Goal: Task Accomplishment & Management: Use online tool/utility

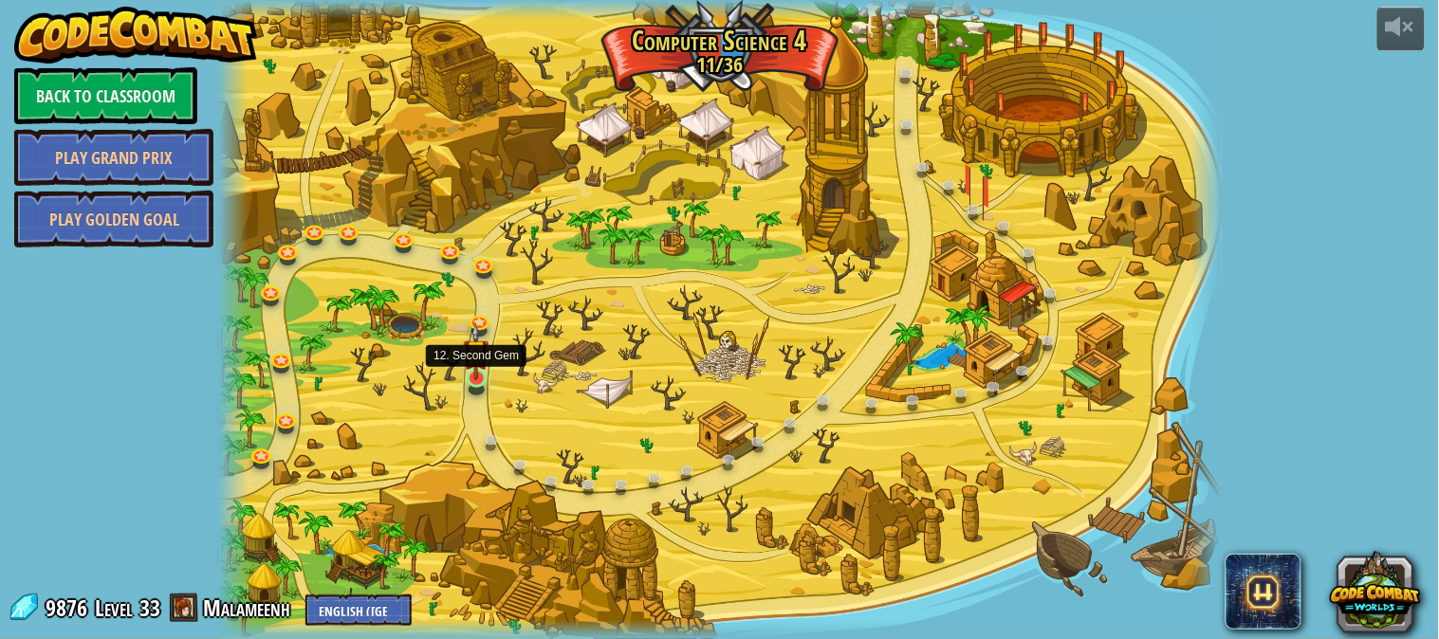
click at [477, 373] on img at bounding box center [476, 351] width 25 height 56
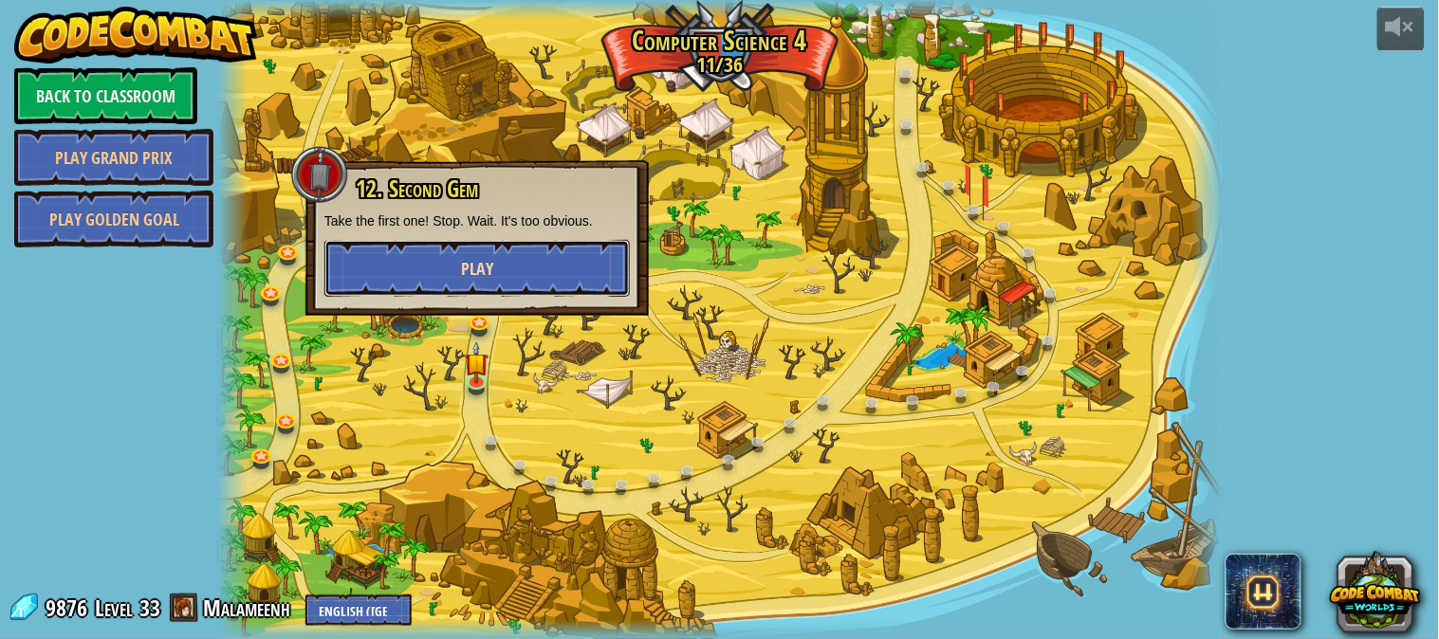
click at [533, 258] on button "Play" at bounding box center [476, 268] width 305 height 57
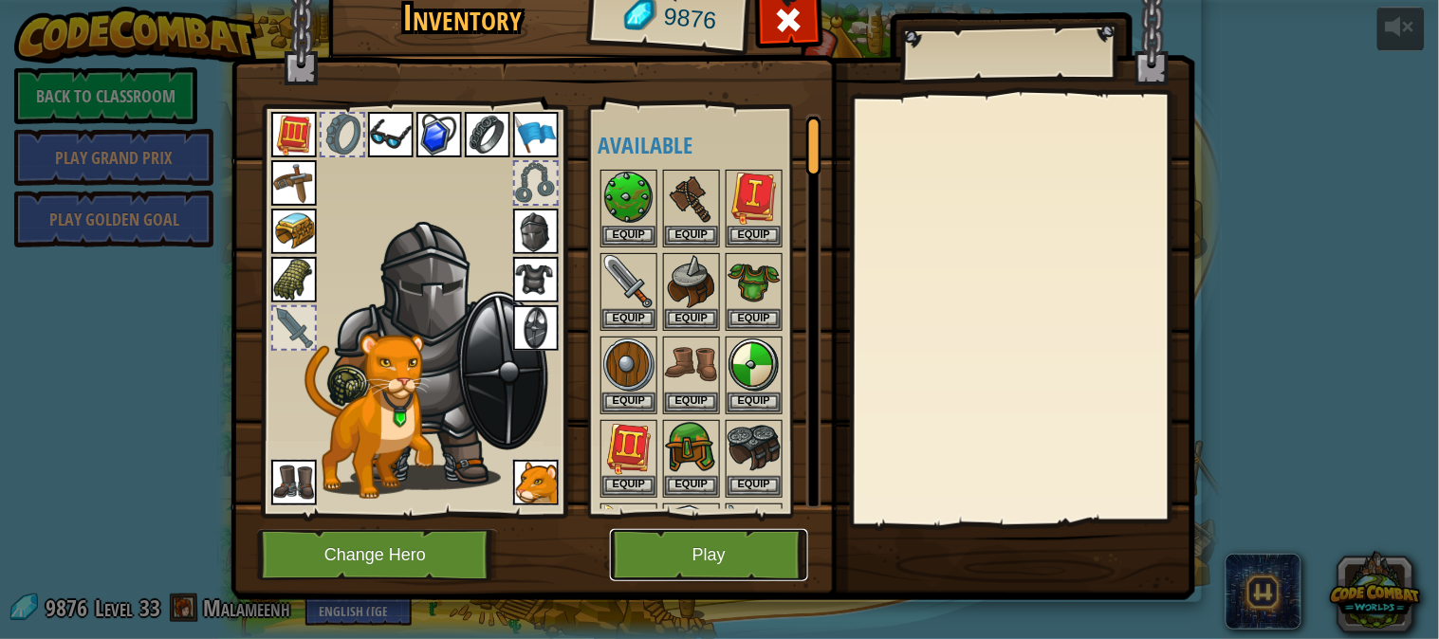
click at [643, 534] on button "Play" at bounding box center [709, 555] width 198 height 52
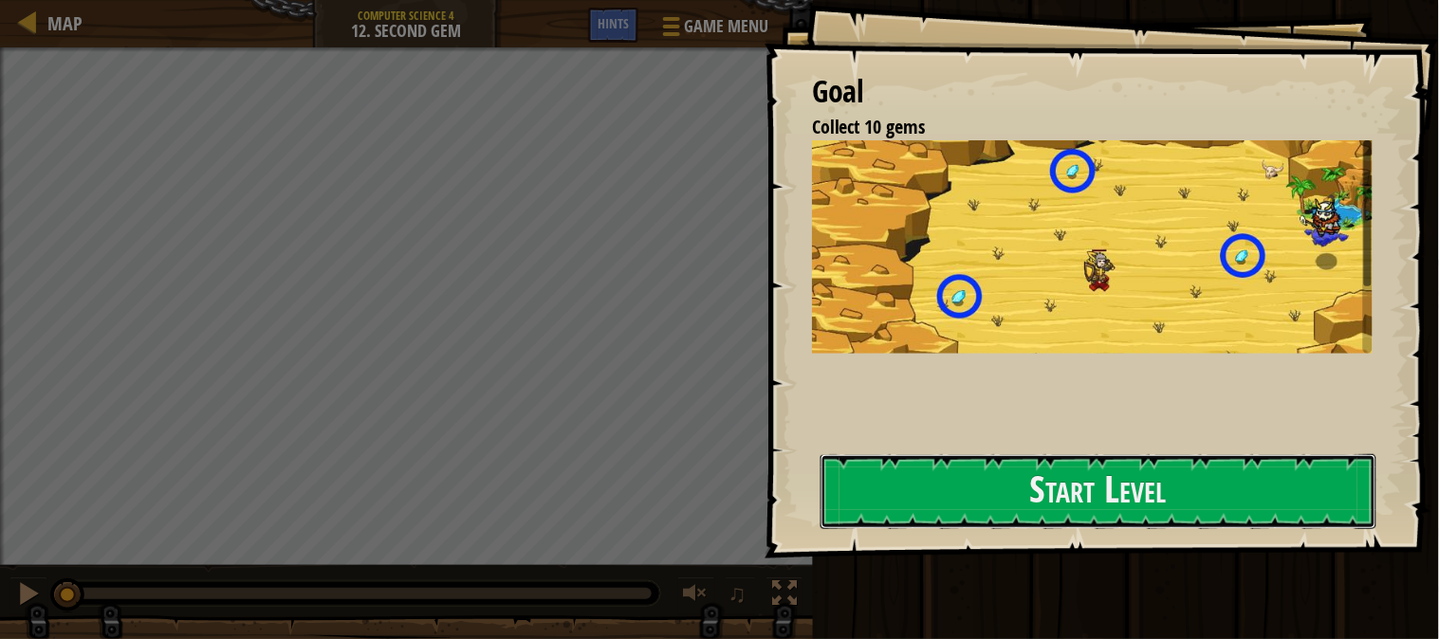
drag, startPoint x: 984, startPoint y: 475, endPoint x: 523, endPoint y: 2, distance: 660.8
click at [982, 474] on button "Start Level" at bounding box center [1099, 491] width 556 height 75
